Goal: Task Accomplishment & Management: Manage account settings

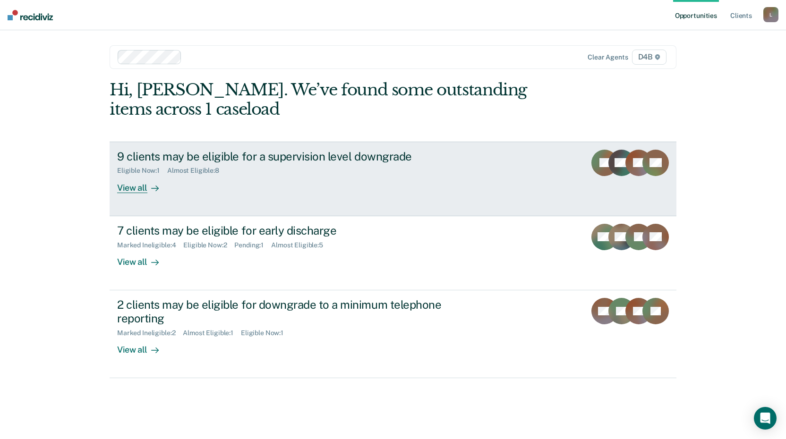
click at [161, 194] on link "9 clients may be eligible for a supervision level downgrade Eligible Now : 1 Al…" at bounding box center [393, 179] width 567 height 75
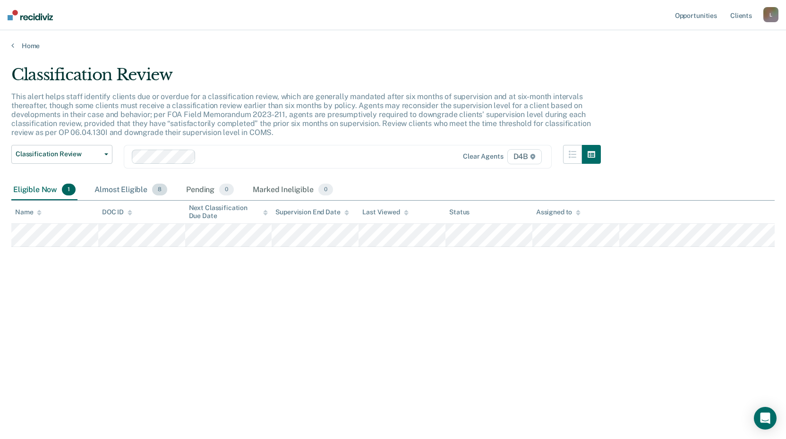
click at [143, 191] on div "Almost Eligible 8" at bounding box center [131, 190] width 77 height 21
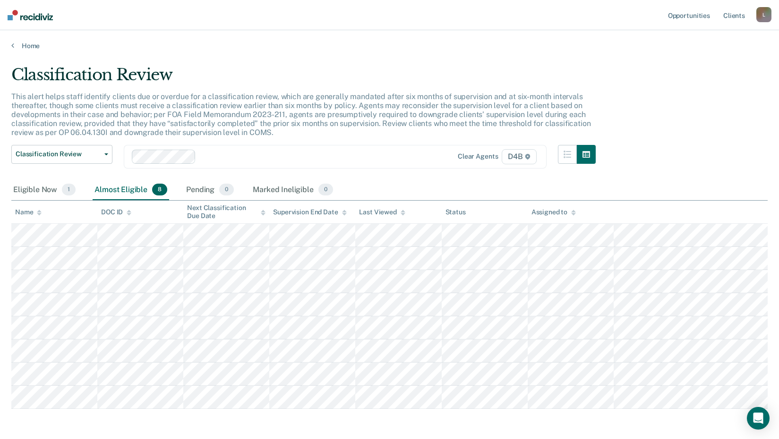
scroll to position [38, 0]
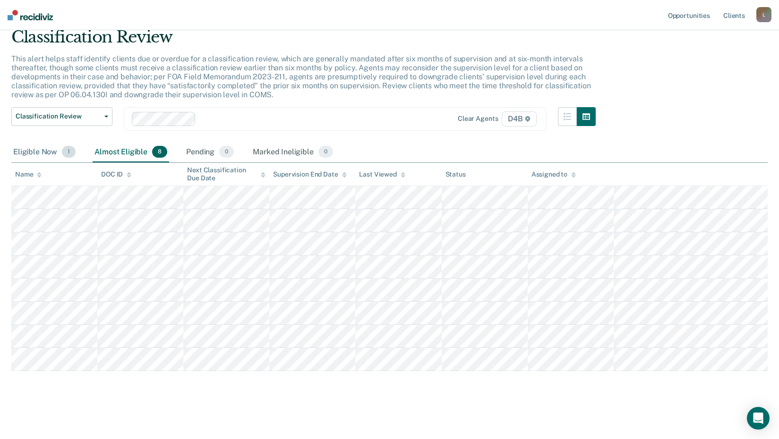
click at [41, 160] on div "Eligible Now 1" at bounding box center [44, 152] width 66 height 21
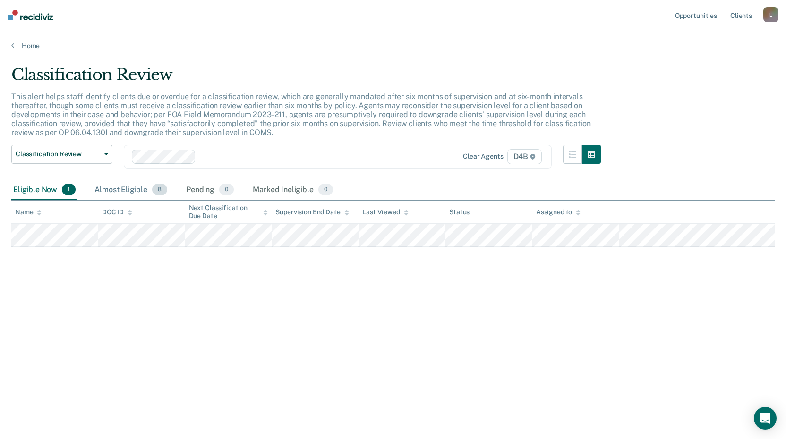
click at [145, 190] on div "Almost Eligible 8" at bounding box center [131, 190] width 77 height 21
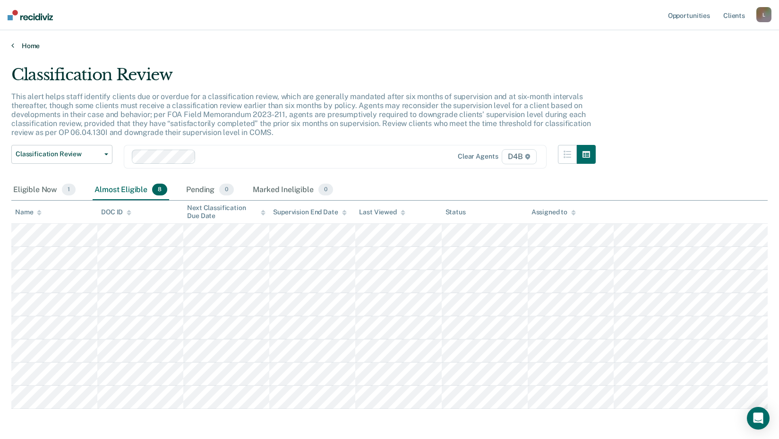
click at [13, 45] on icon at bounding box center [12, 46] width 3 height 8
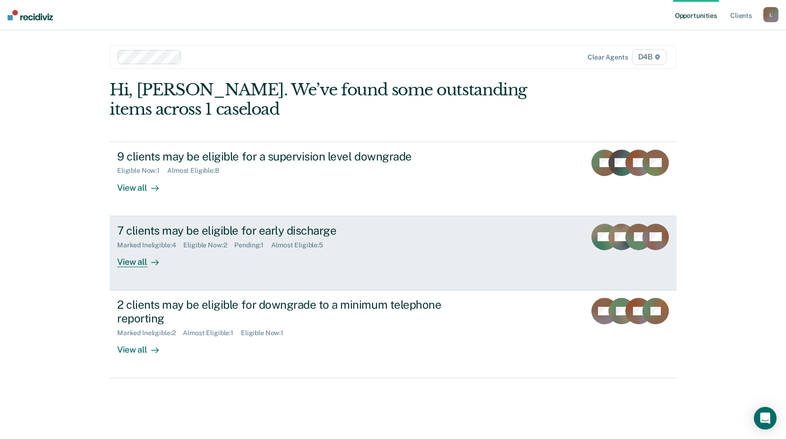
click at [162, 249] on div "View all" at bounding box center [143, 258] width 53 height 18
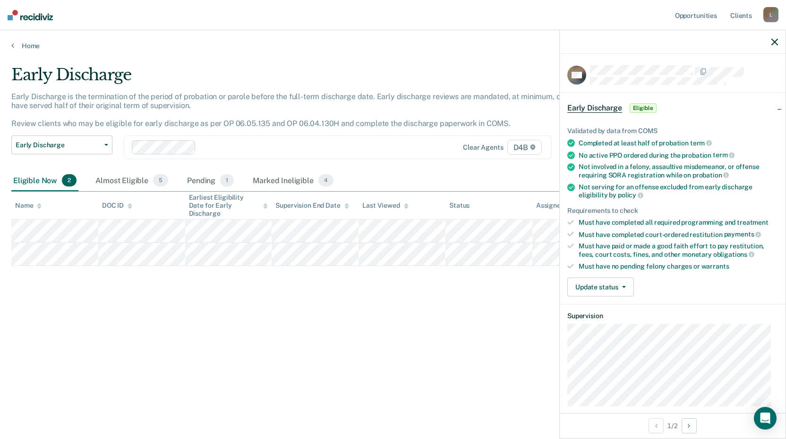
click at [669, 281] on div "Update status [PERSON_NAME] Mark Ineligible" at bounding box center [672, 287] width 211 height 19
click at [670, 282] on div "Update status [PERSON_NAME] Mark Ineligible" at bounding box center [672, 287] width 211 height 19
click at [627, 285] on button "Update status" at bounding box center [600, 287] width 67 height 19
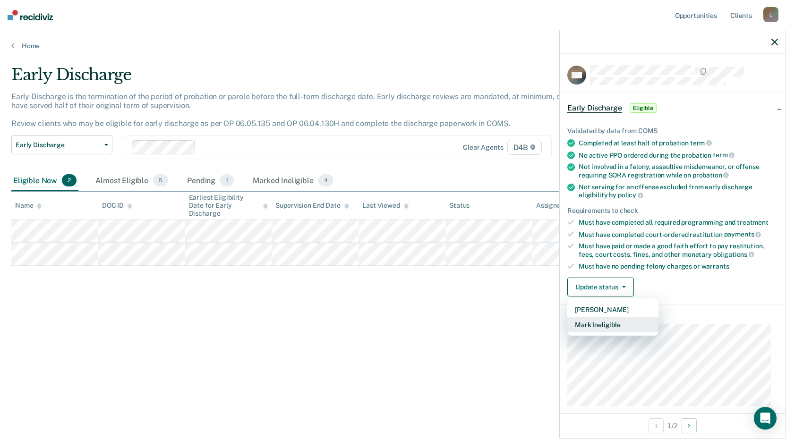
click at [638, 328] on button "Mark Ineligible" at bounding box center [612, 324] width 91 height 15
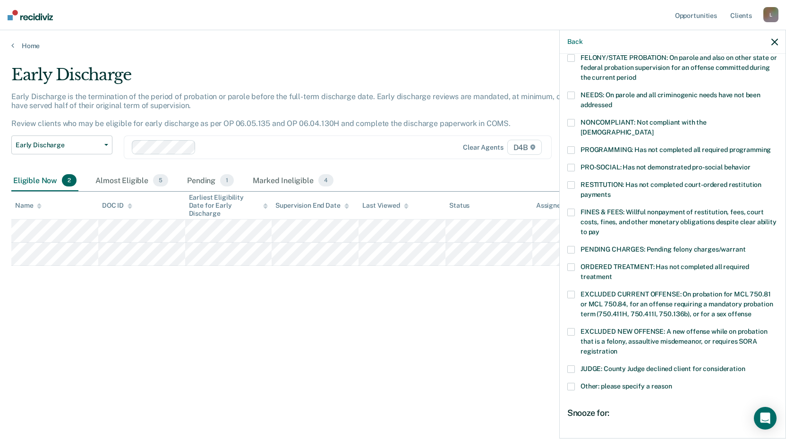
scroll to position [142, 0]
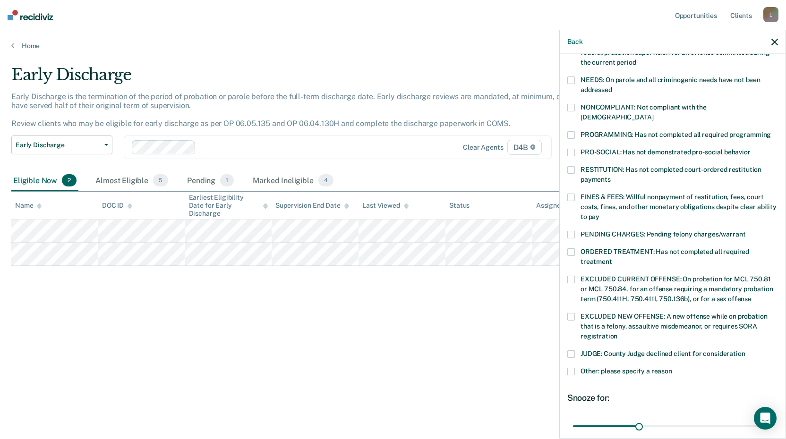
click at [616, 368] on span "Other: please specify a reason" at bounding box center [627, 372] width 92 height 8
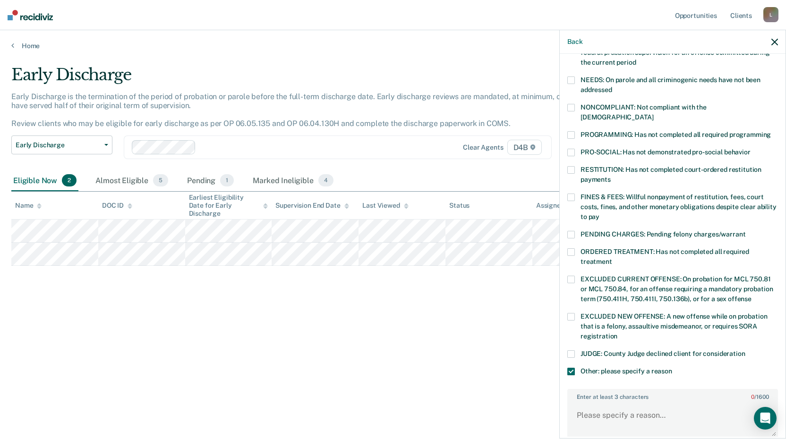
click at [621, 390] on div "Enter at least 3 characters 0 / 1600" at bounding box center [672, 414] width 211 height 50
drag, startPoint x: 621, startPoint y: 390, endPoint x: 622, endPoint y: 412, distance: 22.2
click at [622, 412] on textarea "Enter at least 3 characters 0 / 1600" at bounding box center [672, 419] width 209 height 35
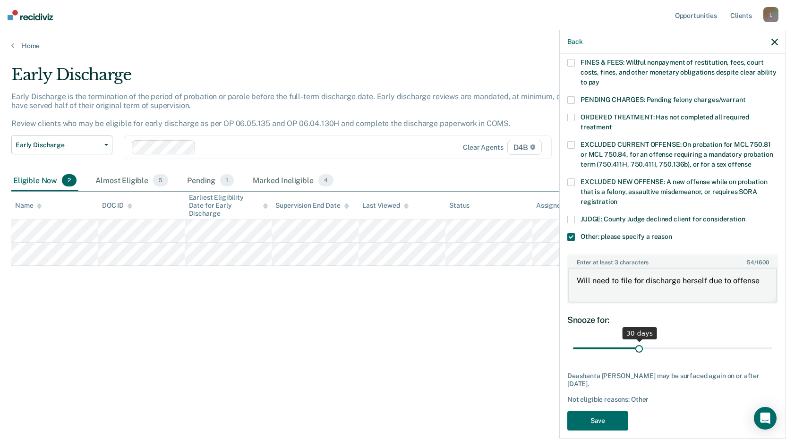
type textarea "Will need to file for discharge herself due to offense"
drag, startPoint x: 648, startPoint y: 339, endPoint x: 769, endPoint y: 342, distance: 121.4
type input "90"
click at [769, 342] on input "range" at bounding box center [672, 349] width 199 height 17
click at [598, 411] on button "Save" at bounding box center [597, 420] width 61 height 19
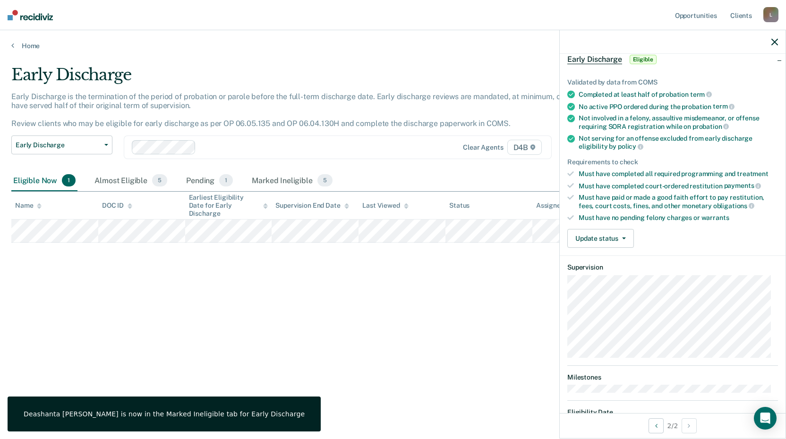
scroll to position [0, 0]
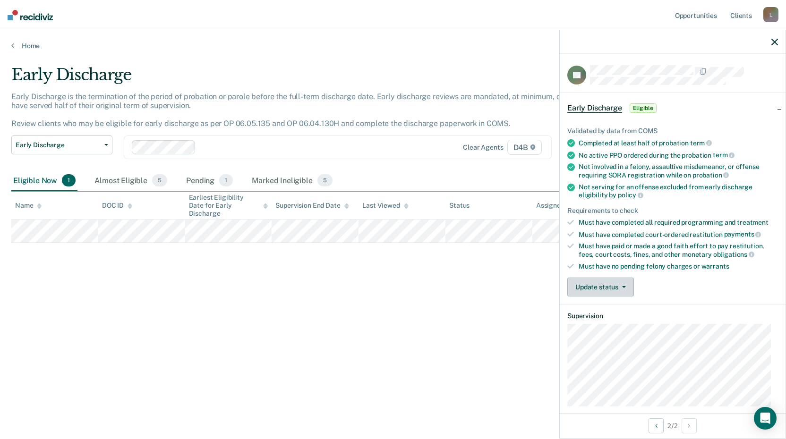
click at [608, 288] on button "Update status" at bounding box center [600, 287] width 67 height 19
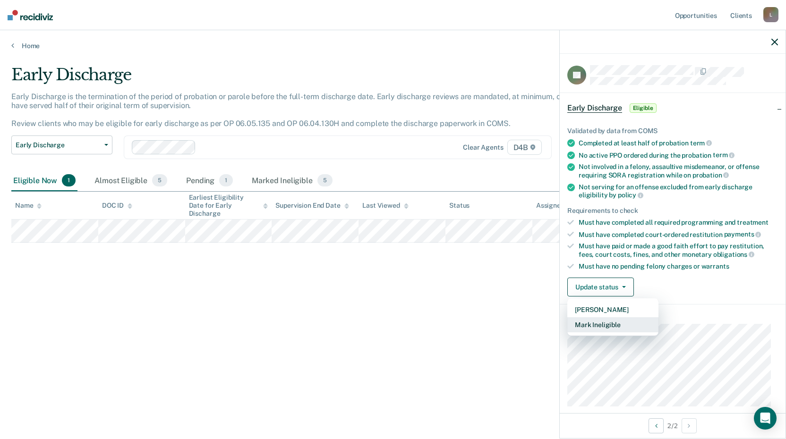
click at [611, 329] on button "Mark Ineligible" at bounding box center [612, 324] width 91 height 15
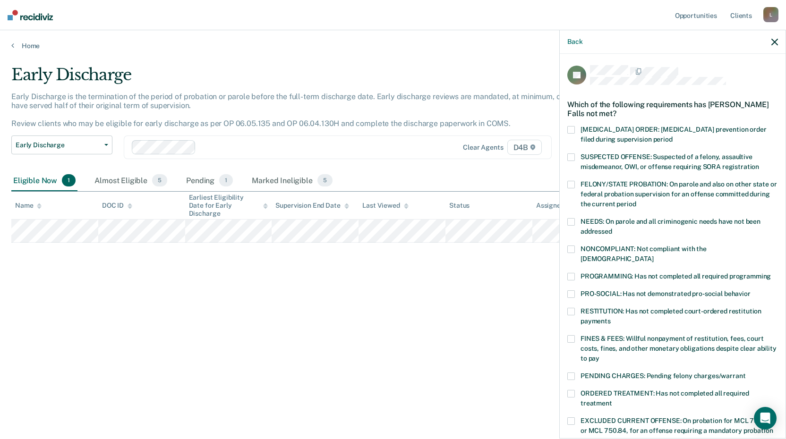
click at [601, 251] on span "NONCOMPLIANT: Not compliant with the [DEMOGRAPHIC_DATA]" at bounding box center [644, 253] width 126 height 17
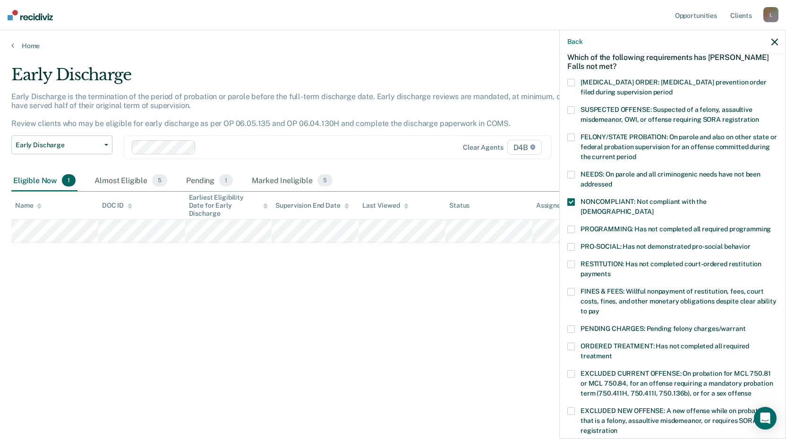
click at [590, 198] on span "NONCOMPLIANT: Not compliant with the [DEMOGRAPHIC_DATA]" at bounding box center [644, 206] width 126 height 17
click at [602, 260] on span "RESTITUTION: Has not completed court-ordered restitution payments" at bounding box center [671, 268] width 181 height 17
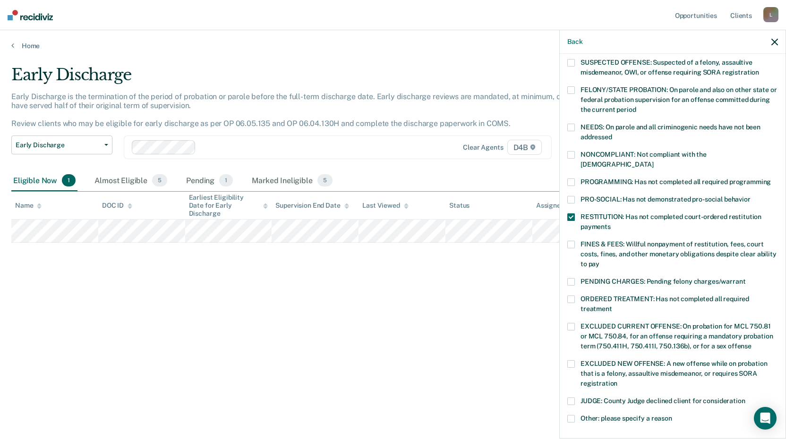
click at [596, 240] on span "FINES & FEES: Willful nonpayment of restitution, fees, court costs, fines, and …" at bounding box center [679, 253] width 196 height 27
click at [622, 295] on span "ORDERED TREATMENT: Has not completed all required treatment" at bounding box center [665, 303] width 169 height 17
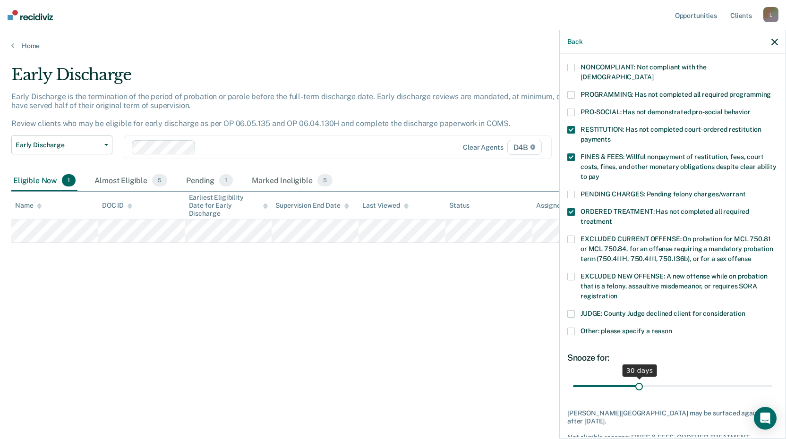
scroll to position [189, 0]
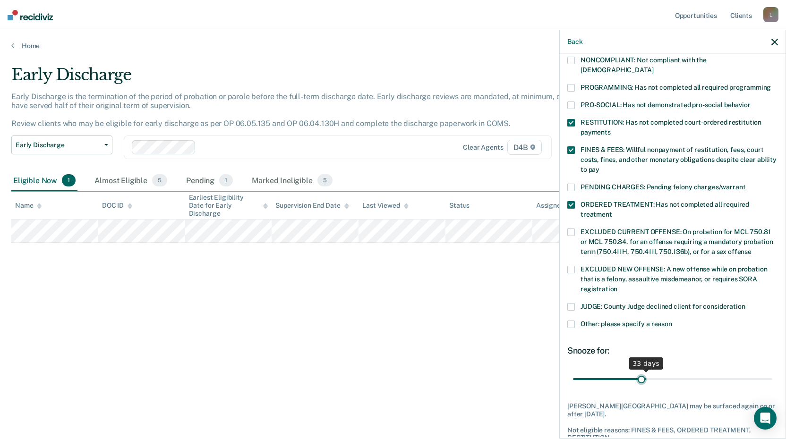
type input "30"
click at [637, 371] on input "range" at bounding box center [672, 379] width 199 height 17
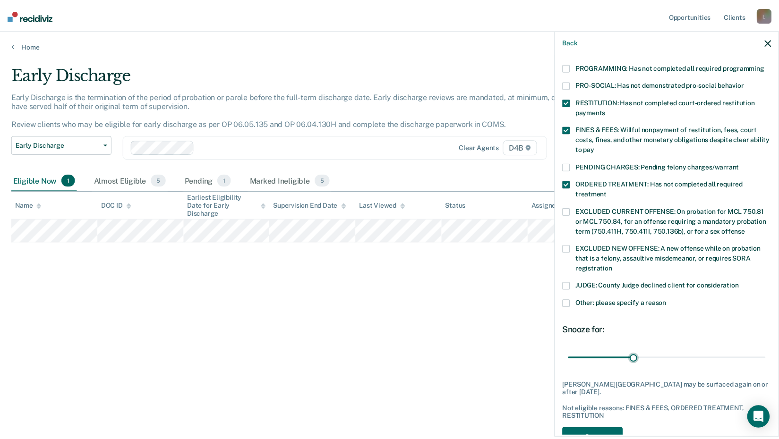
scroll to position [219, 0]
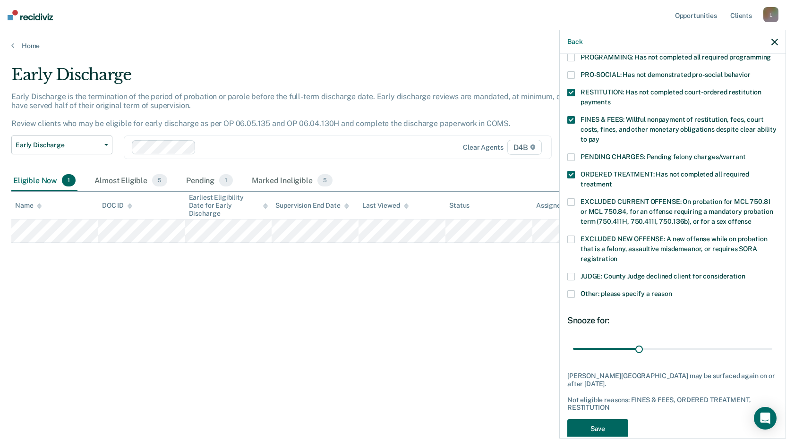
click at [619, 419] on button "Save" at bounding box center [597, 428] width 61 height 19
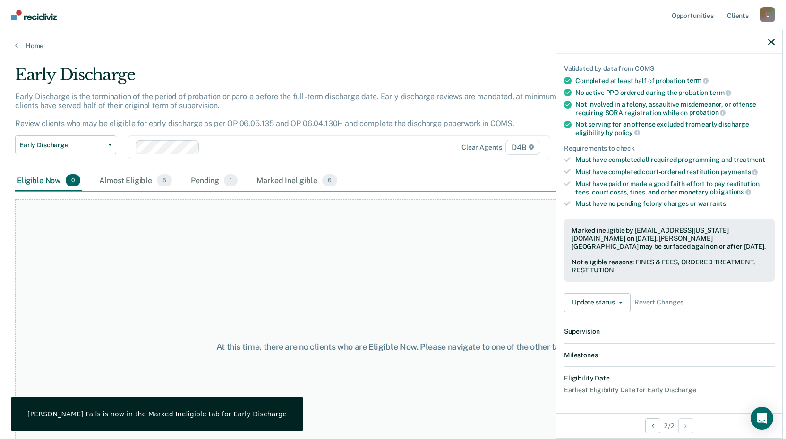
scroll to position [169, 0]
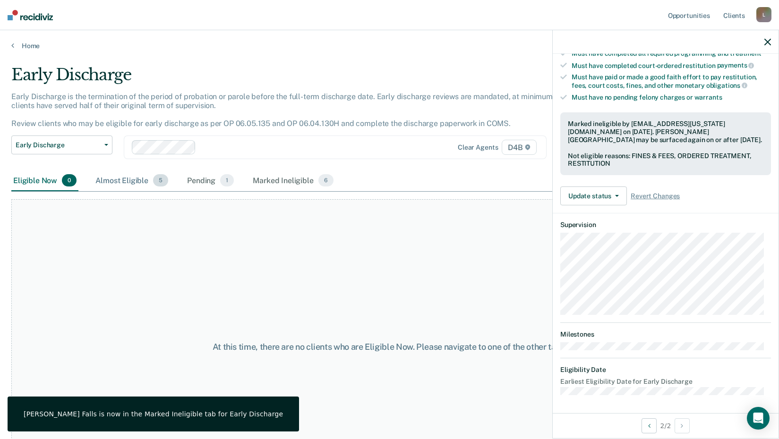
click at [112, 184] on div "Almost Eligible 5" at bounding box center [132, 181] width 77 height 21
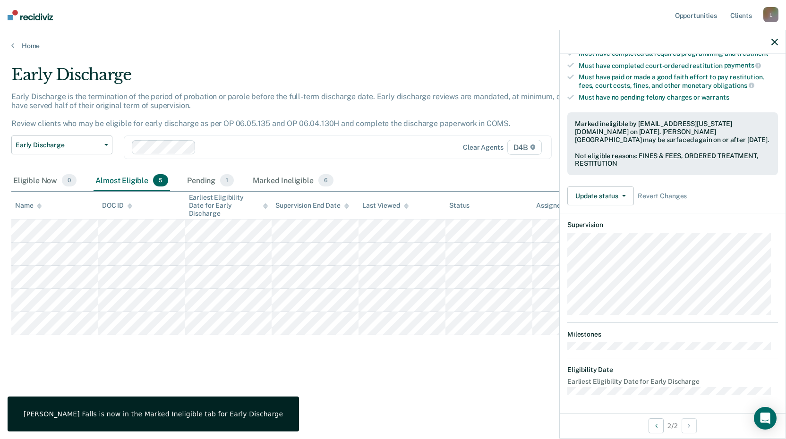
click at [774, 43] on icon "button" at bounding box center [774, 42] width 7 height 7
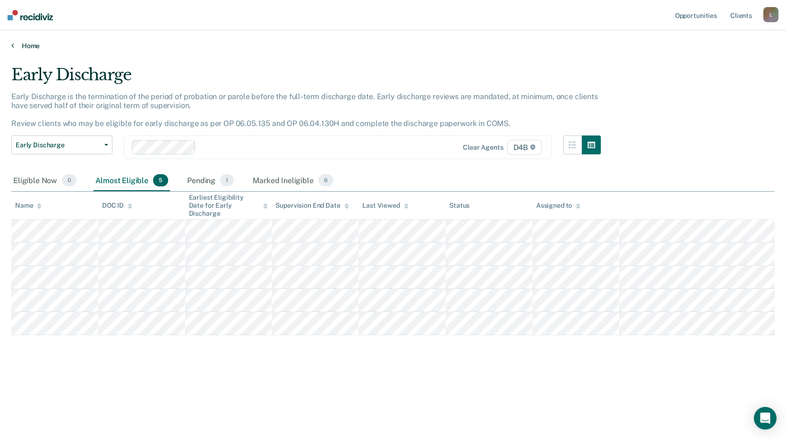
click at [13, 45] on icon at bounding box center [12, 46] width 3 height 8
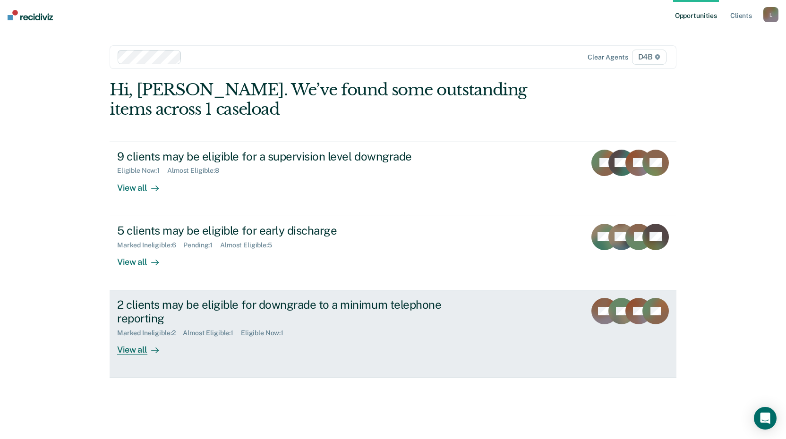
click at [158, 330] on div "Marked Ineligible : 2" at bounding box center [150, 333] width 66 height 8
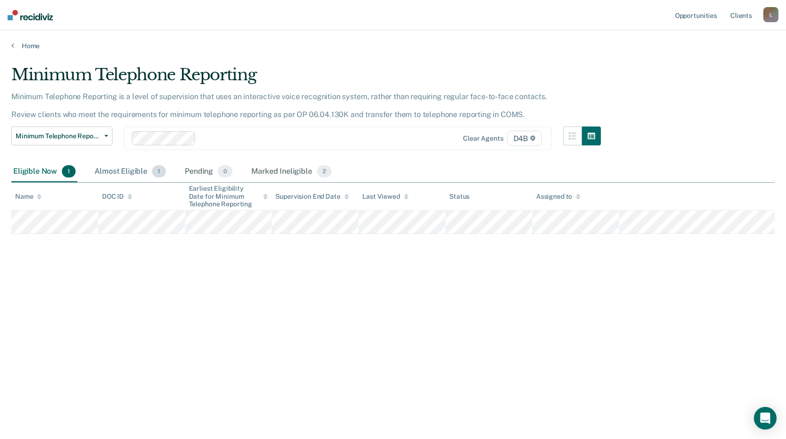
click at [121, 169] on div "Almost Eligible 1" at bounding box center [130, 172] width 75 height 21
click at [42, 177] on div "Eligible Now 1" at bounding box center [44, 172] width 66 height 21
click at [285, 172] on div "Marked Ineligible 2" at bounding box center [291, 172] width 84 height 21
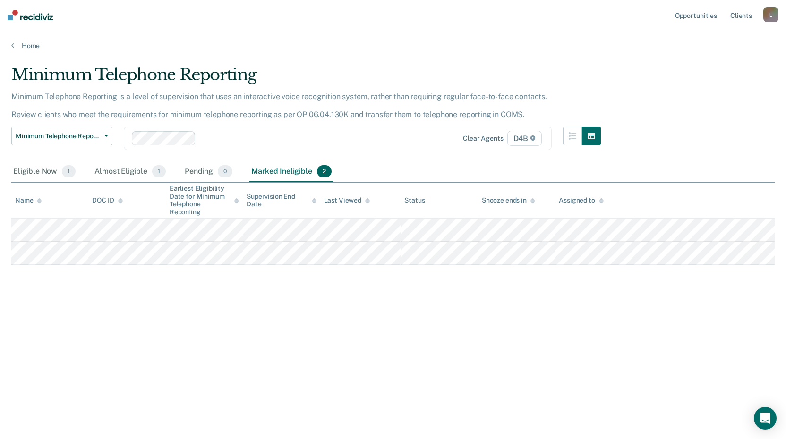
click at [371, 167] on div "Eligible Now 1 Almost Eligible 1 Pending 0 Marked Ineligible 2" at bounding box center [392, 172] width 763 height 21
click at [50, 173] on div "Eligible Now 1" at bounding box center [44, 172] width 66 height 21
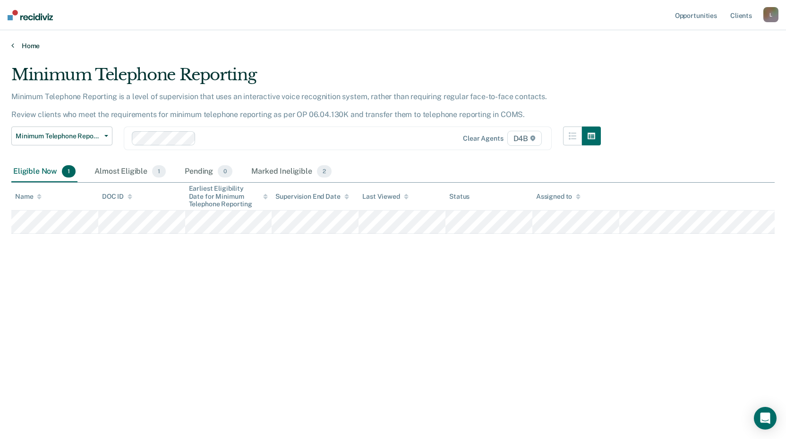
click at [13, 48] on icon at bounding box center [12, 46] width 3 height 8
